Goal: Task Accomplishment & Management: Complete application form

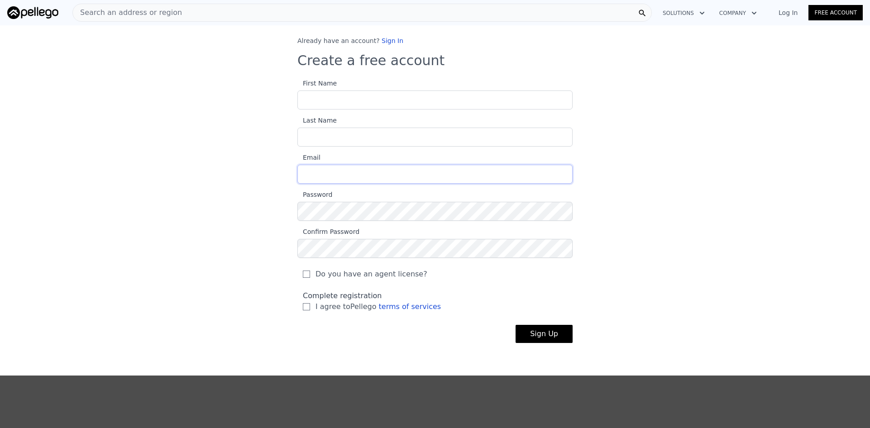
type input "[PERSON_NAME][EMAIL_ADDRESS][DOMAIN_NAME]"
click at [318, 101] on input "First Name" at bounding box center [435, 100] width 275 height 19
type input "[PERSON_NAME]"
click at [311, 133] on input "Last Name" at bounding box center [435, 137] width 275 height 19
type input "[PERSON_NAME]"
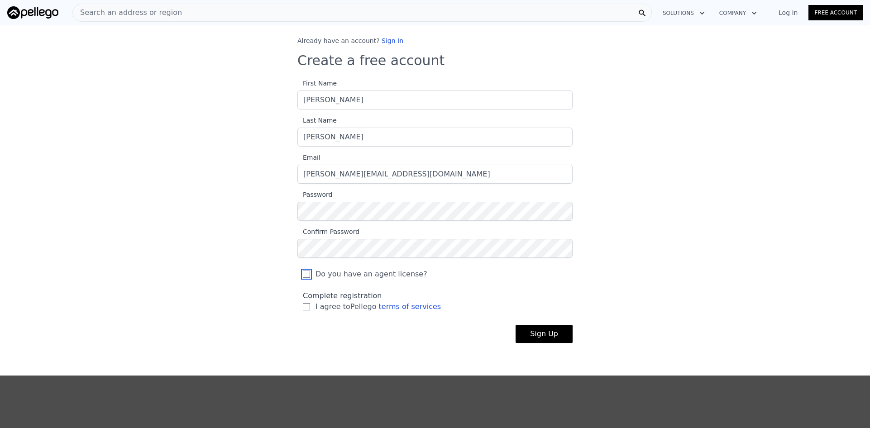
click at [303, 274] on input "Do you have an agent license?" at bounding box center [306, 274] width 7 height 7
checkbox input "true"
click at [303, 304] on input "I agree to Pellego terms of services" at bounding box center [306, 306] width 7 height 7
checkbox input "true"
click at [538, 333] on button "Sign Up" at bounding box center [544, 334] width 57 height 18
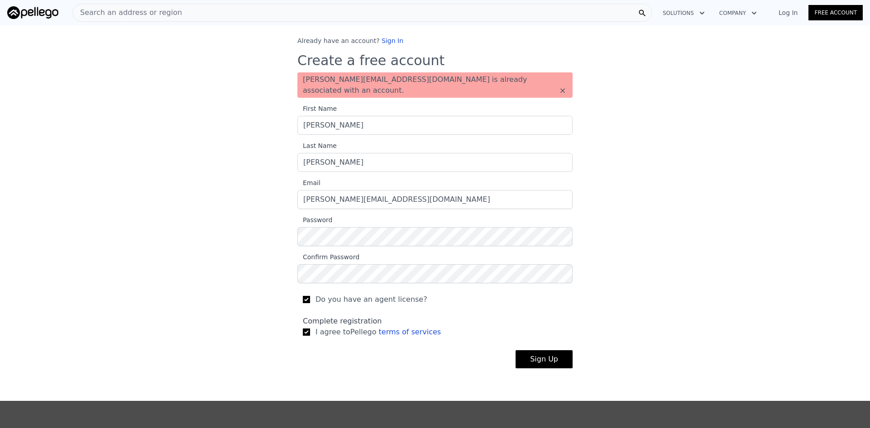
click at [538, 333] on form "First Name [PERSON_NAME] Last Name [PERSON_NAME] Email [PERSON_NAME][EMAIL_ADDR…" at bounding box center [435, 237] width 275 height 278
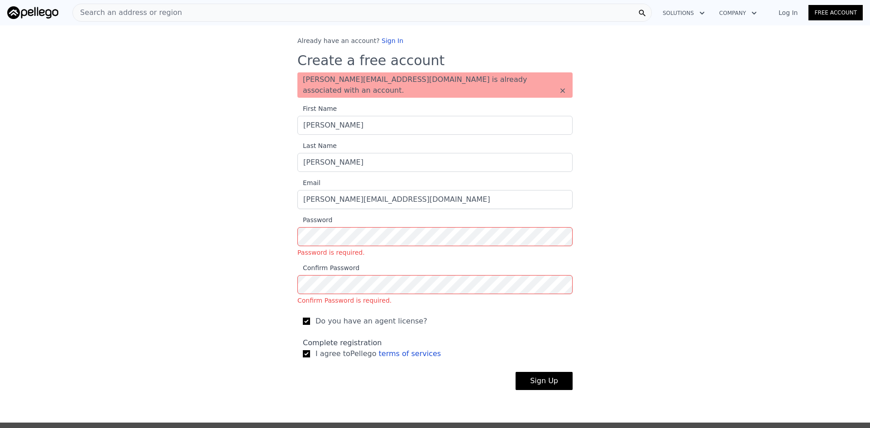
click at [145, 10] on span "Search an address or region" at bounding box center [127, 12] width 109 height 11
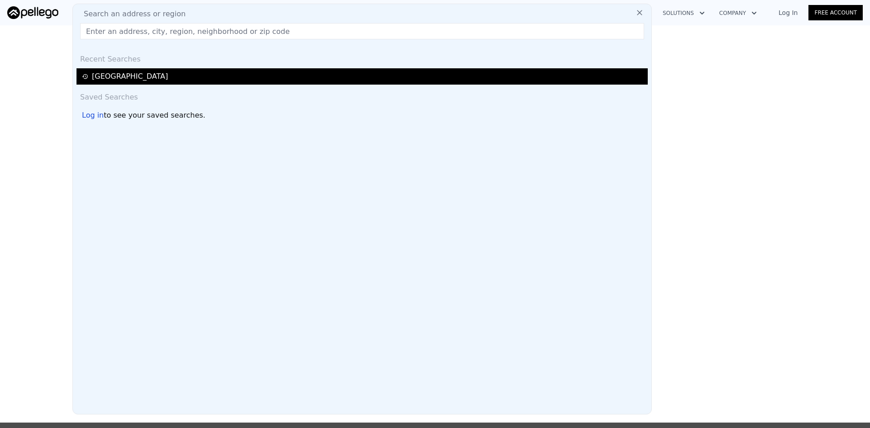
click at [103, 72] on div "[GEOGRAPHIC_DATA]" at bounding box center [363, 76] width 563 height 11
